Goal: Task Accomplishment & Management: Manage account settings

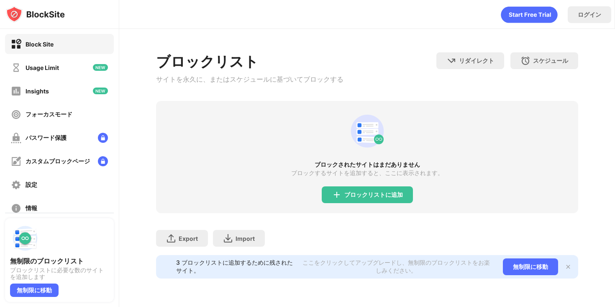
click at [358, 198] on div "ブロックリストに追加" at bounding box center [373, 194] width 59 height 7
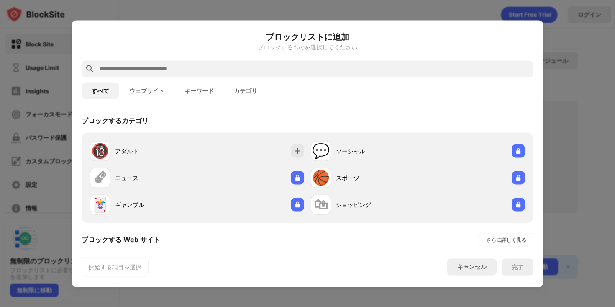
click at [284, 71] on input "text" at bounding box center [314, 69] width 432 height 10
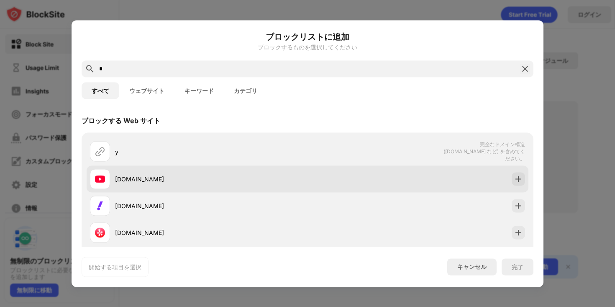
type input "*"
click at [285, 177] on div "[DOMAIN_NAME]" at bounding box center [211, 178] width 192 height 9
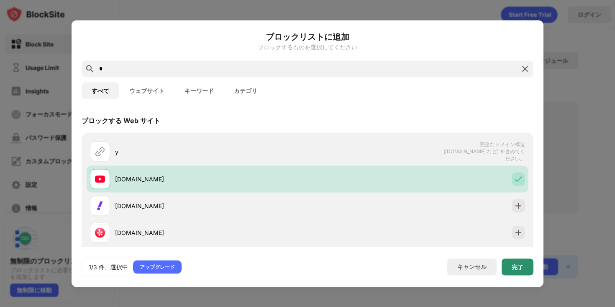
click at [521, 268] on div "完了" at bounding box center [518, 266] width 12 height 7
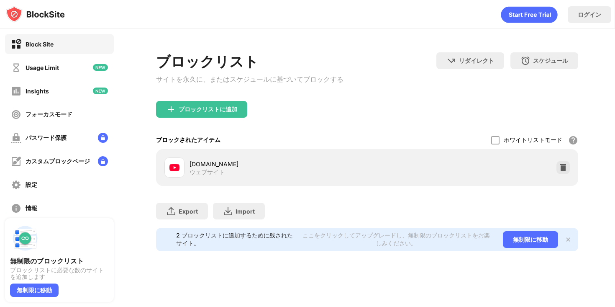
click at [224, 118] on div "ブロックリストに追加" at bounding box center [201, 109] width 91 height 17
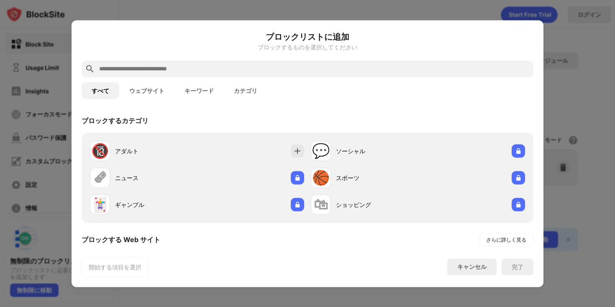
click at [228, 71] on input "text" at bounding box center [314, 69] width 432 height 10
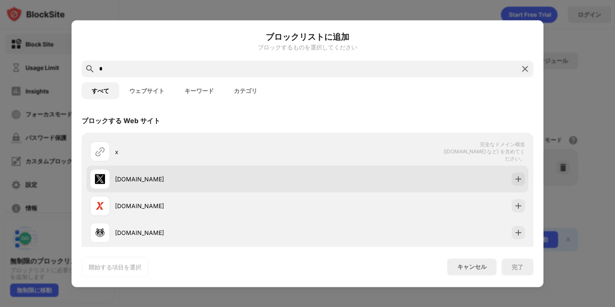
type input "*"
click at [264, 185] on div "[DOMAIN_NAME]" at bounding box center [199, 179] width 218 height 20
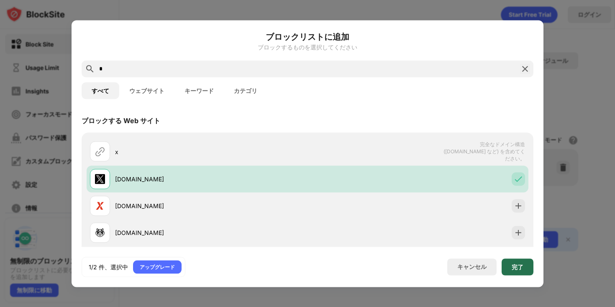
click at [521, 266] on div "完了" at bounding box center [518, 266] width 12 height 7
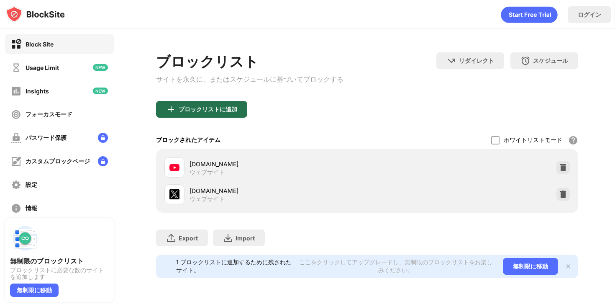
click at [190, 111] on div "ブロックリストに追加" at bounding box center [208, 109] width 59 height 7
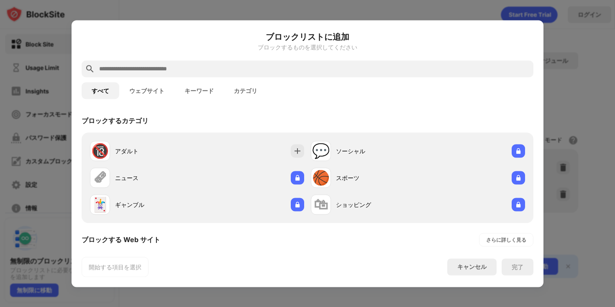
click at [198, 69] on input "text" at bounding box center [314, 69] width 432 height 10
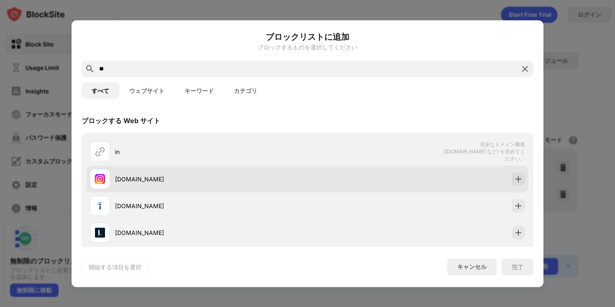
type input "**"
click at [276, 175] on div "[DOMAIN_NAME]" at bounding box center [211, 178] width 192 height 9
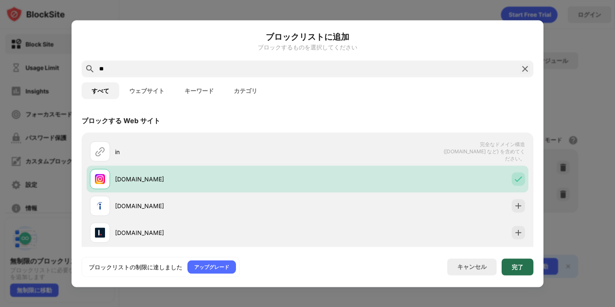
click at [521, 271] on div "完了" at bounding box center [518, 266] width 32 height 17
